Goal: Task Accomplishment & Management: Use online tool/utility

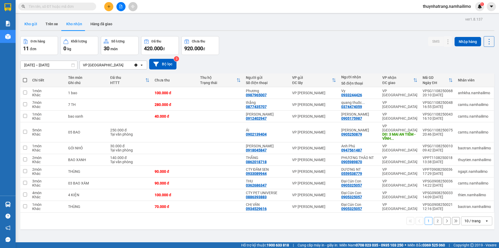
click at [35, 25] on button "Kho gửi" at bounding box center [30, 24] width 21 height 12
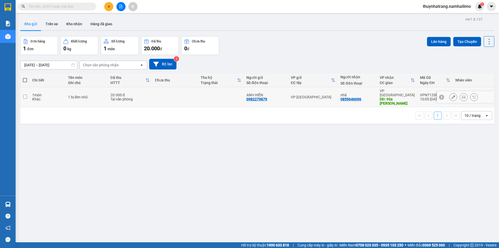
click at [461, 100] on div at bounding box center [465, 97] width 57 height 12
click at [462, 96] on button at bounding box center [463, 97] width 7 height 9
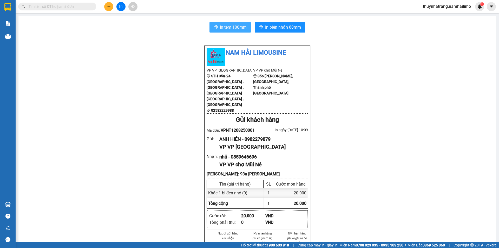
click at [235, 28] on span "In tem 100mm" at bounding box center [233, 27] width 27 height 7
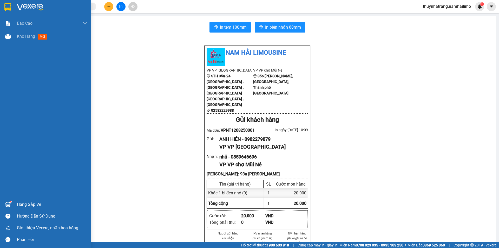
click at [25, 7] on img at bounding box center [30, 7] width 26 height 8
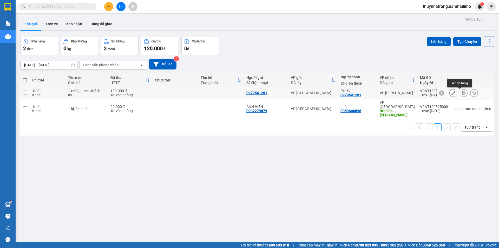
click at [462, 92] on icon at bounding box center [464, 93] width 4 height 4
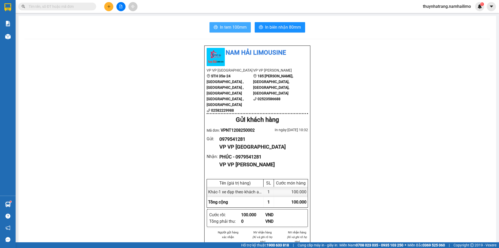
click at [216, 28] on button "In tem 100mm" at bounding box center [230, 27] width 41 height 10
